Goal: Task Accomplishment & Management: Use online tool/utility

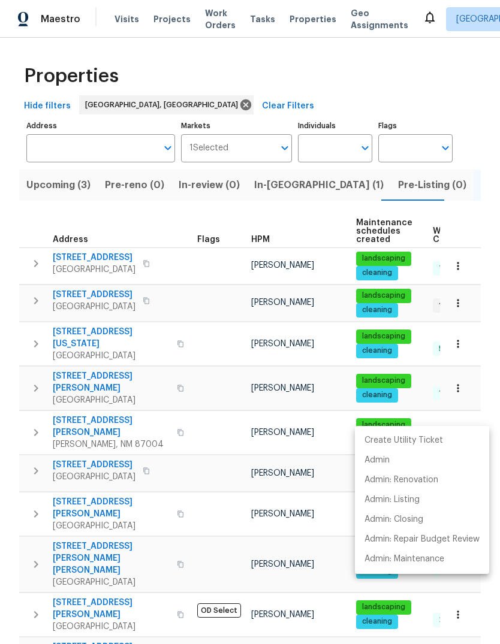
scroll to position [158, 0]
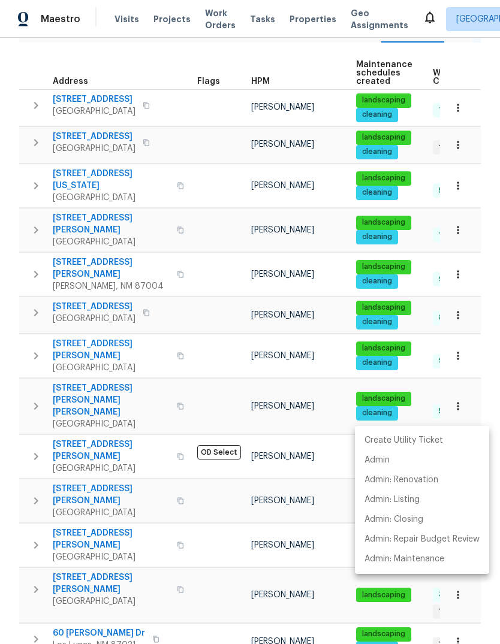
click at [251, 287] on div at bounding box center [250, 322] width 500 height 644
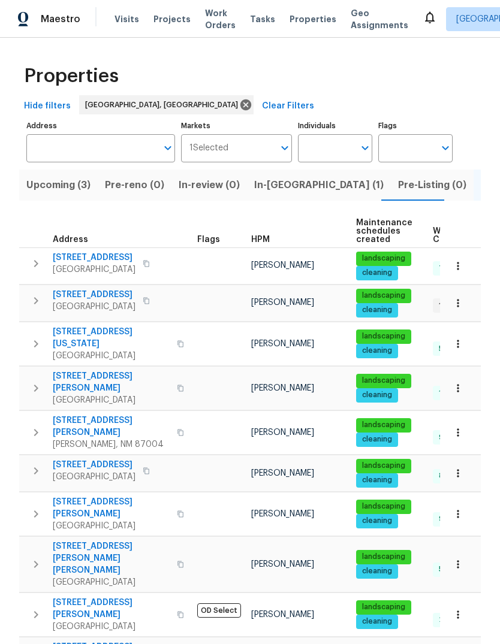
scroll to position [0, 0]
click at [268, 183] on span "In-reno (1)" at bounding box center [318, 185] width 129 height 17
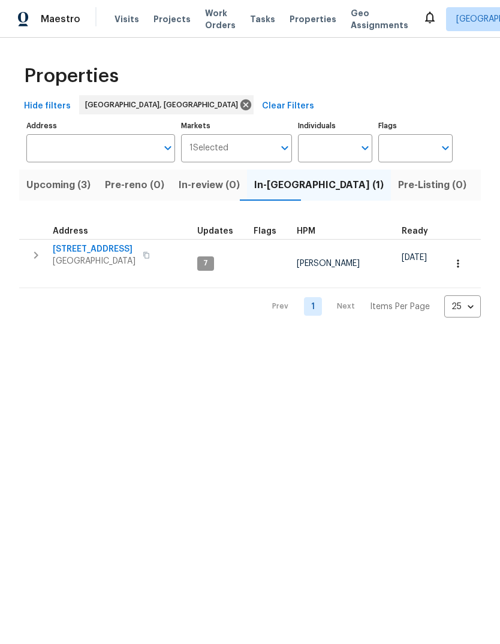
click at [116, 245] on span "[STREET_ADDRESS]" at bounding box center [94, 249] width 83 height 12
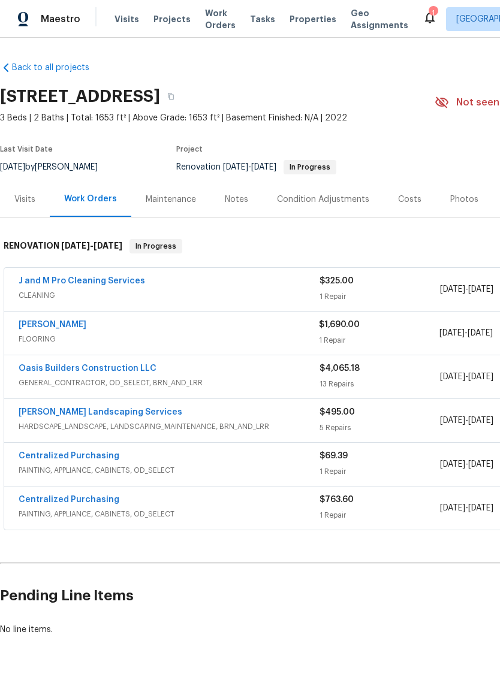
click at [116, 411] on link "[PERSON_NAME] Landscaping Services" at bounding box center [101, 412] width 164 height 8
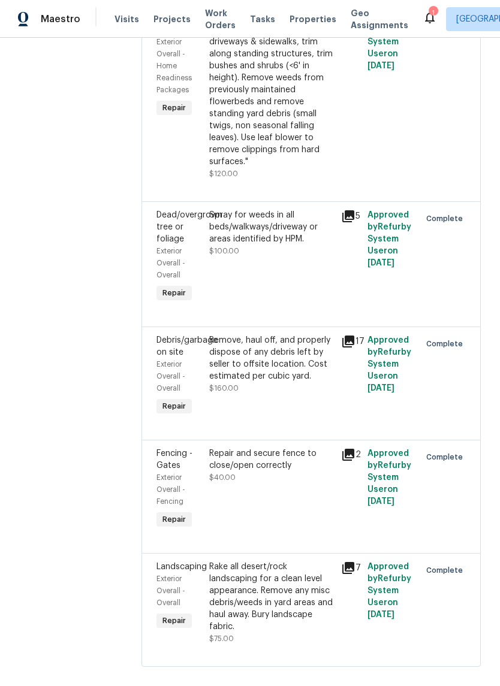
scroll to position [238, 0]
click at [301, 376] on div "Remove, haul off, and properly dispose of any debris left by seller to offsite …" at bounding box center [271, 359] width 125 height 48
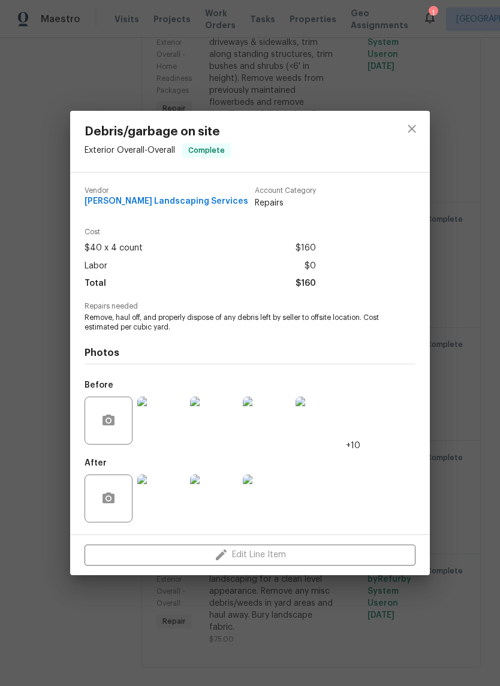
click at [163, 425] on img at bounding box center [161, 421] width 48 height 48
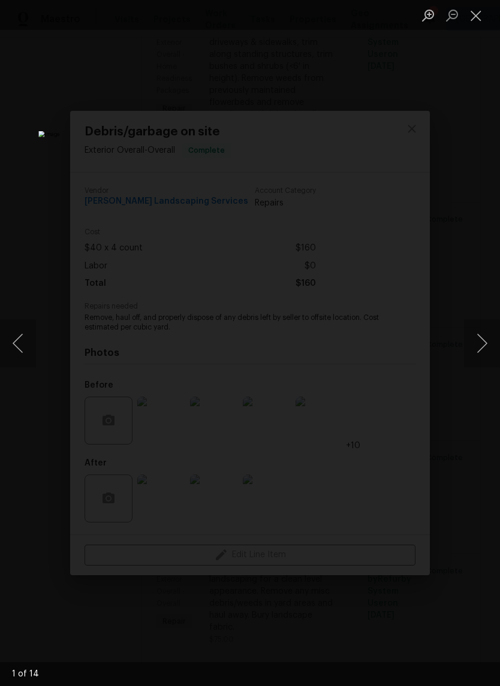
click at [479, 340] on button "Next image" at bounding box center [482, 343] width 36 height 48
click at [480, 351] on button "Next image" at bounding box center [482, 343] width 36 height 48
click at [477, 346] on button "Next image" at bounding box center [482, 343] width 36 height 48
click at [481, 342] on button "Next image" at bounding box center [482, 343] width 36 height 48
click at [478, 342] on button "Next image" at bounding box center [482, 343] width 36 height 48
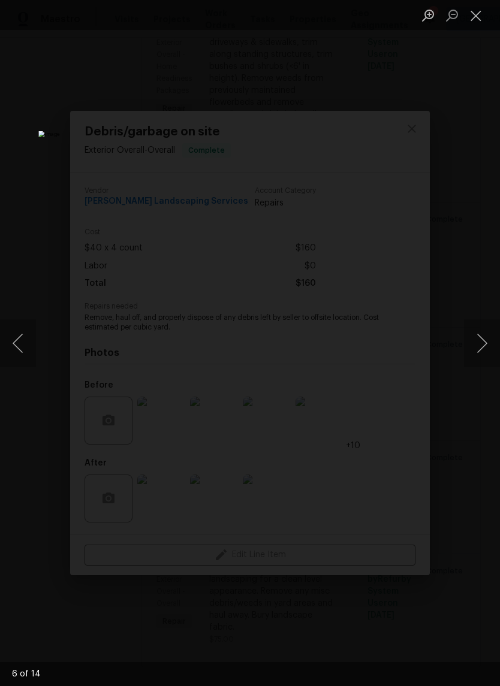
click at [474, 342] on button "Next image" at bounding box center [482, 343] width 36 height 48
click at [475, 13] on button "Close lightbox" at bounding box center [476, 15] width 24 height 21
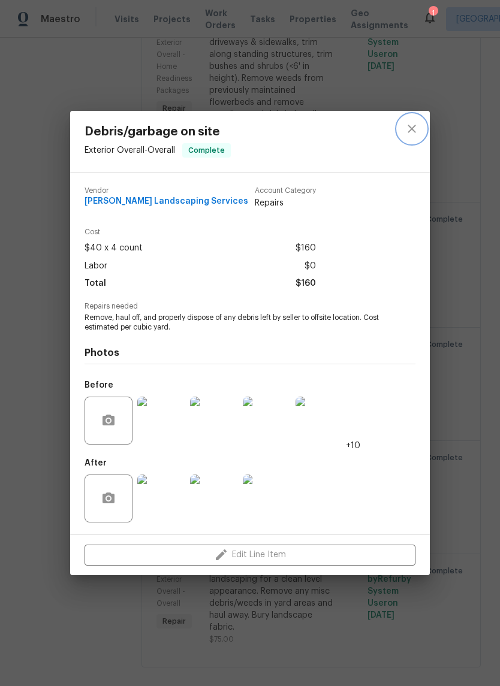
click at [410, 122] on icon "close" at bounding box center [411, 129] width 14 height 14
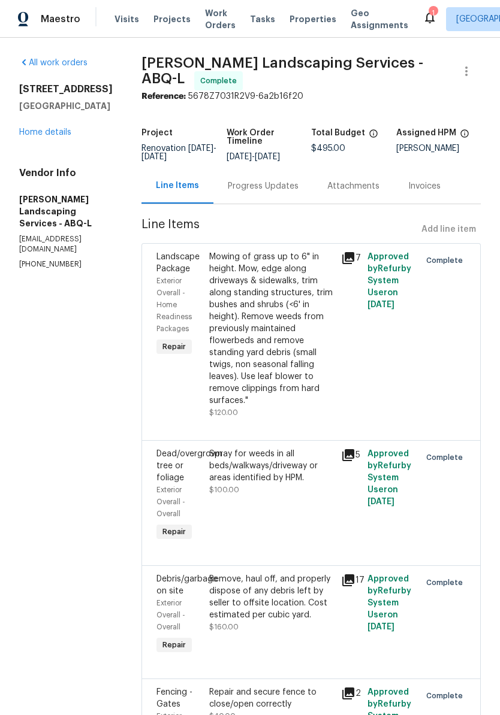
scroll to position [0, 0]
click at [58, 119] on div "[STREET_ADDRESS] Home details" at bounding box center [65, 110] width 93 height 55
click at [59, 125] on div "[STREET_ADDRESS] Home details" at bounding box center [65, 110] width 93 height 55
click at [45, 133] on link "Home details" at bounding box center [45, 132] width 52 height 8
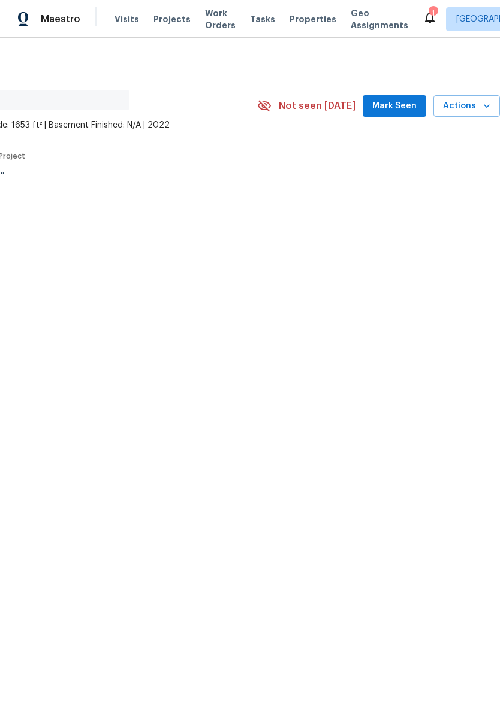
scroll to position [0, 177]
click at [396, 104] on span "Mark Seen" at bounding box center [394, 106] width 44 height 15
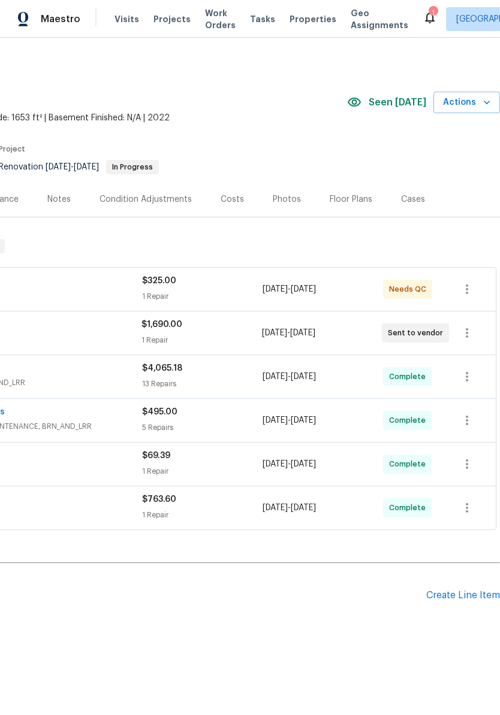
click at [161, 286] on div "$325.00" at bounding box center [202, 281] width 120 height 12
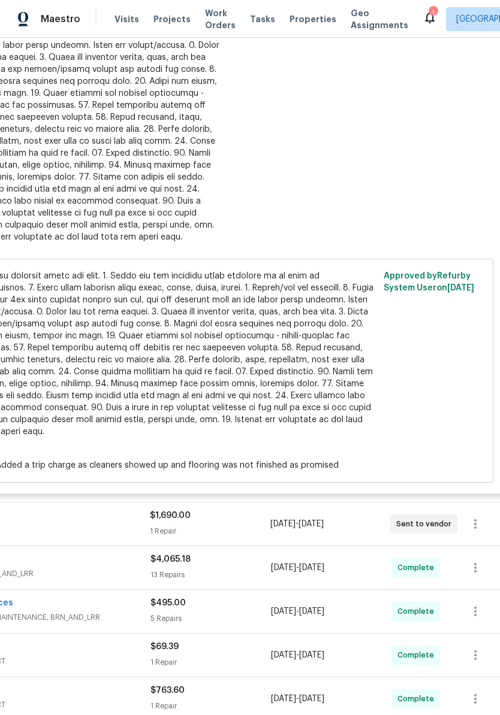
scroll to position [358, 168]
click at [106, 143] on div at bounding box center [89, 118] width 262 height 252
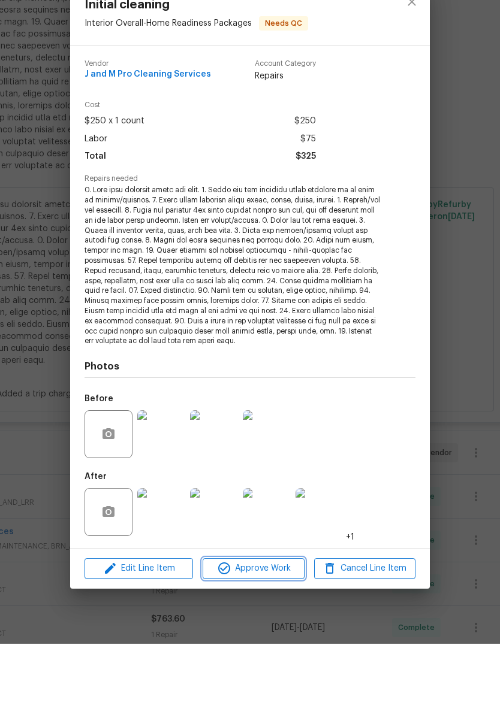
click at [261, 633] on span "Approve Work" at bounding box center [253, 640] width 94 height 15
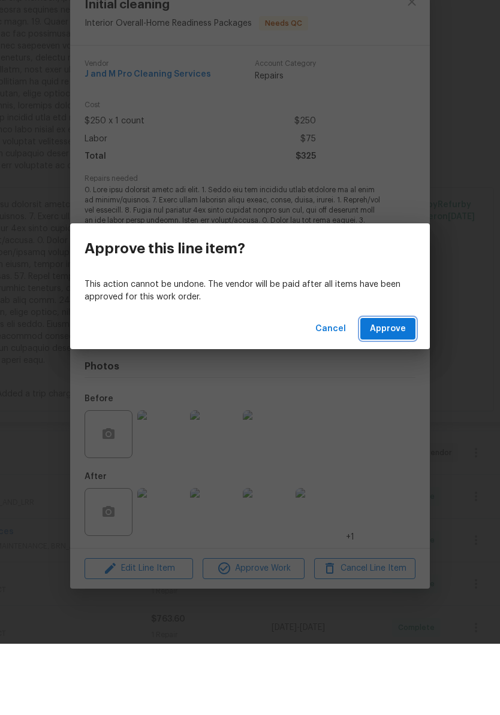
click at [386, 393] on span "Approve" at bounding box center [388, 400] width 36 height 15
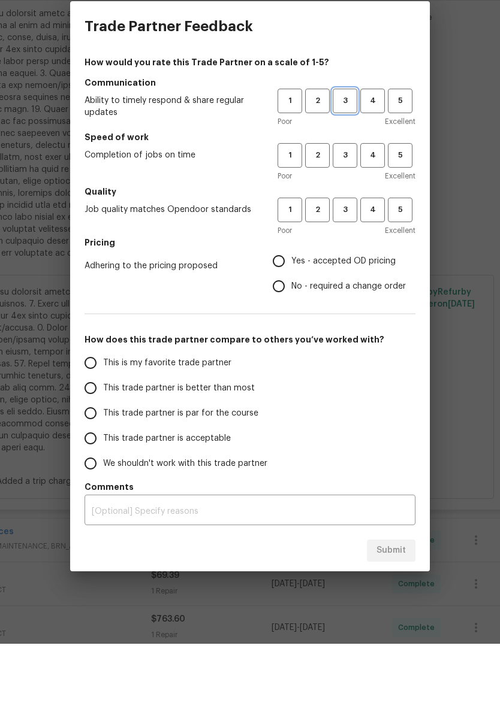
click at [345, 165] on span "3" at bounding box center [345, 172] width 22 height 14
click at [345, 220] on span "3" at bounding box center [345, 227] width 22 height 14
click at [345, 274] on span "3" at bounding box center [345, 281] width 22 height 14
click at [284, 320] on input "Yes - accepted OD pricing" at bounding box center [278, 332] width 25 height 25
radio input "true"
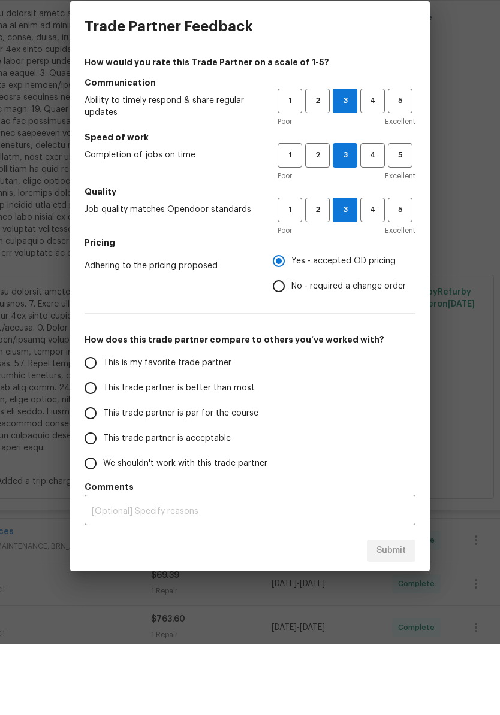
click at [95, 447] on input "This trade partner is better than most" at bounding box center [90, 459] width 25 height 25
click at [391, 615] on span "Submit" at bounding box center [390, 622] width 29 height 15
radio input "true"
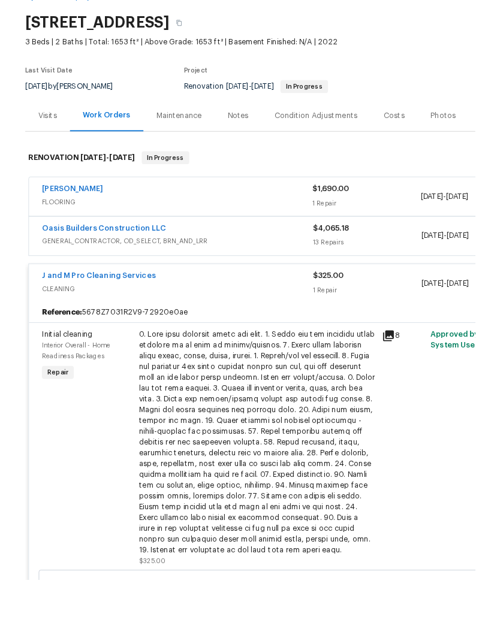
scroll to position [0, 0]
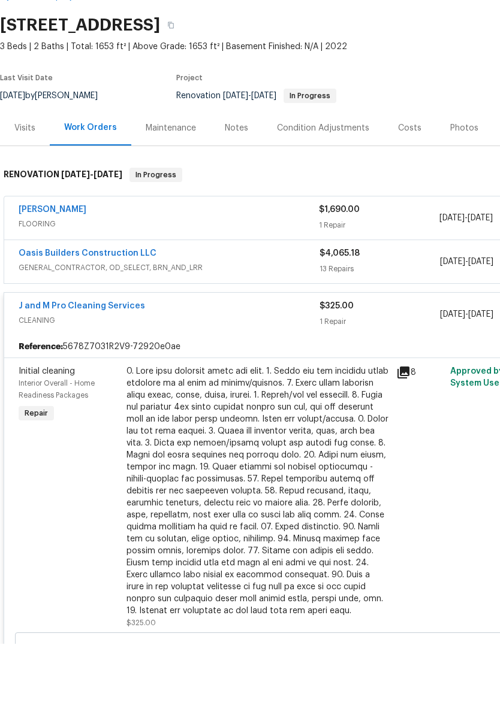
click at [65, 277] on link "[PERSON_NAME]" at bounding box center [53, 281] width 68 height 8
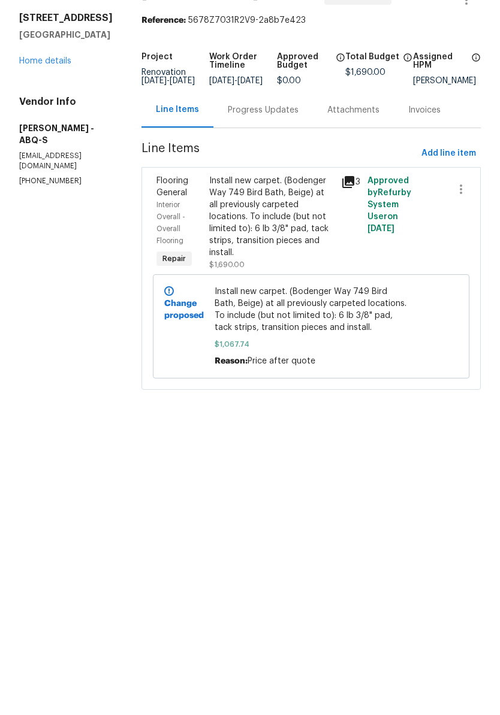
click at [285, 246] on div "Install new carpet. (Bodenger Way 749 Bird Bath, Beige) at all previously carpe…" at bounding box center [271, 288] width 125 height 84
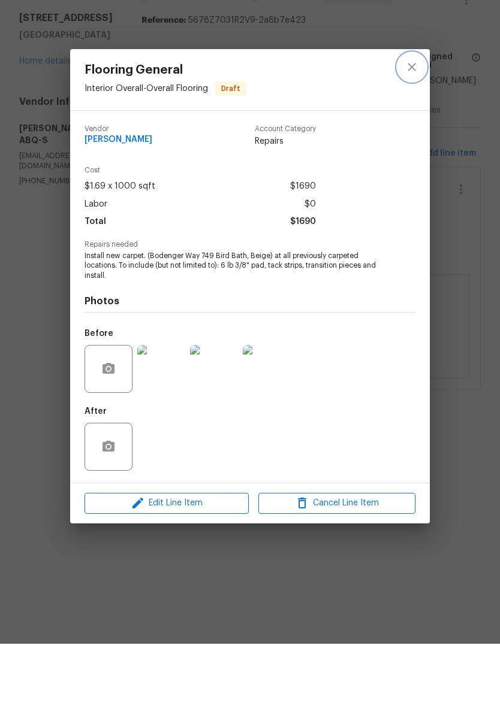
click at [410, 131] on icon "close" at bounding box center [411, 138] width 14 height 14
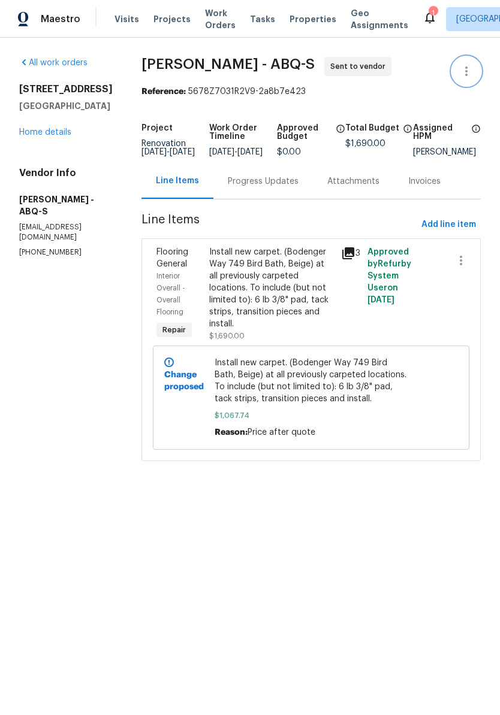
click at [459, 73] on button "button" at bounding box center [466, 71] width 29 height 29
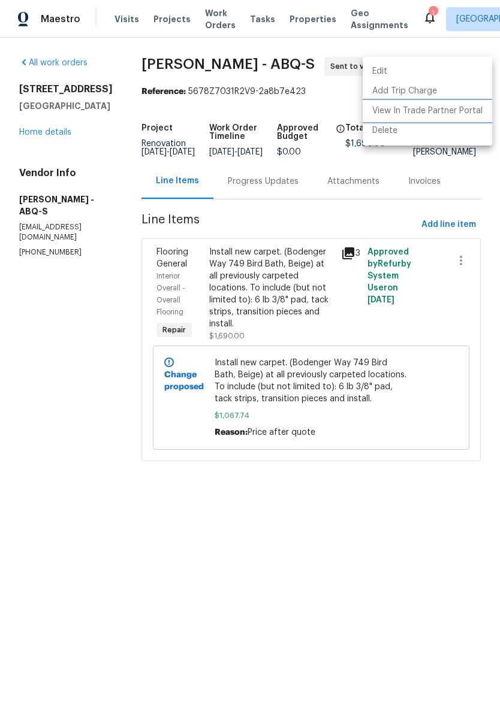
click at [442, 111] on li "View In Trade Partner Portal" at bounding box center [427, 111] width 129 height 20
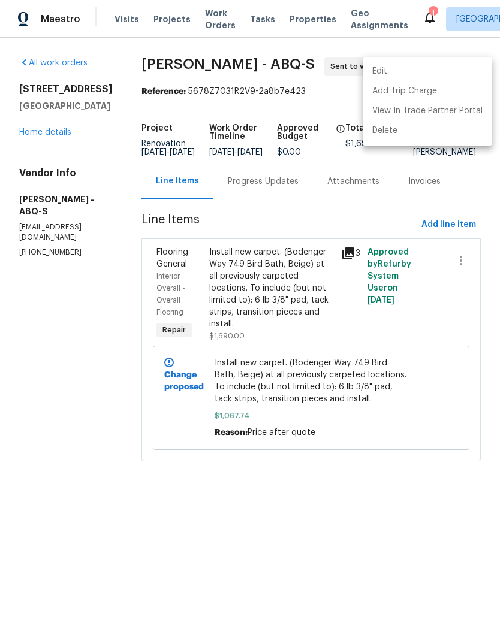
click at [105, 506] on div at bounding box center [250, 322] width 500 height 644
